Goal: Check status

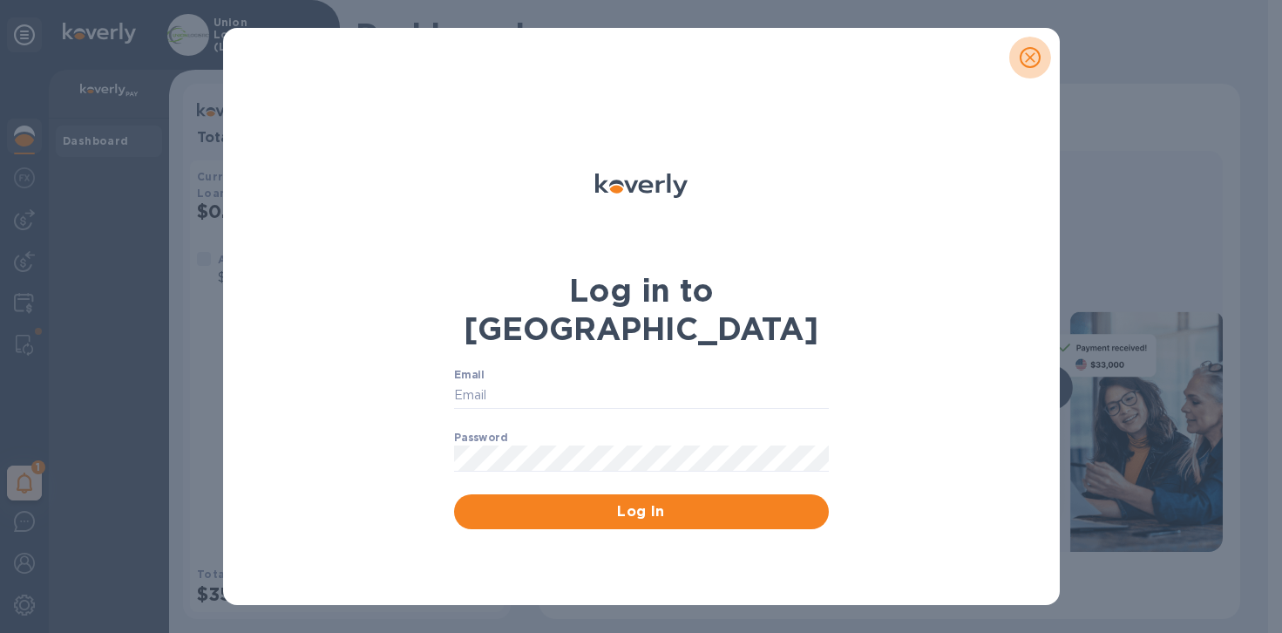
click at [1028, 51] on icon "close" at bounding box center [1029, 57] width 17 height 17
